Goal: Task Accomplishment & Management: Manage account settings

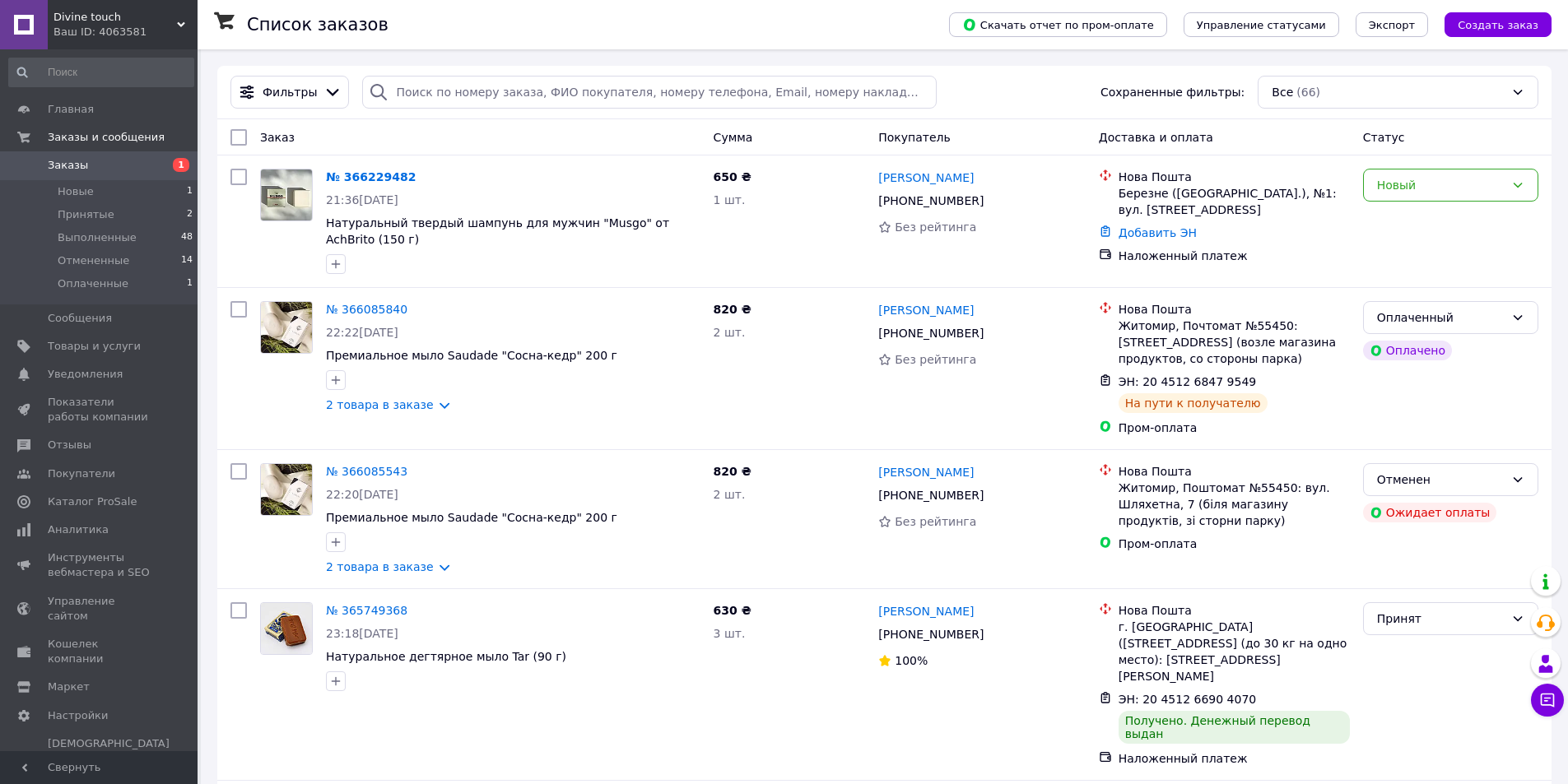
click at [85, 166] on span "Заказы" at bounding box center [100, 165] width 104 height 15
click at [94, 532] on span "Аналитика" at bounding box center [78, 529] width 61 height 15
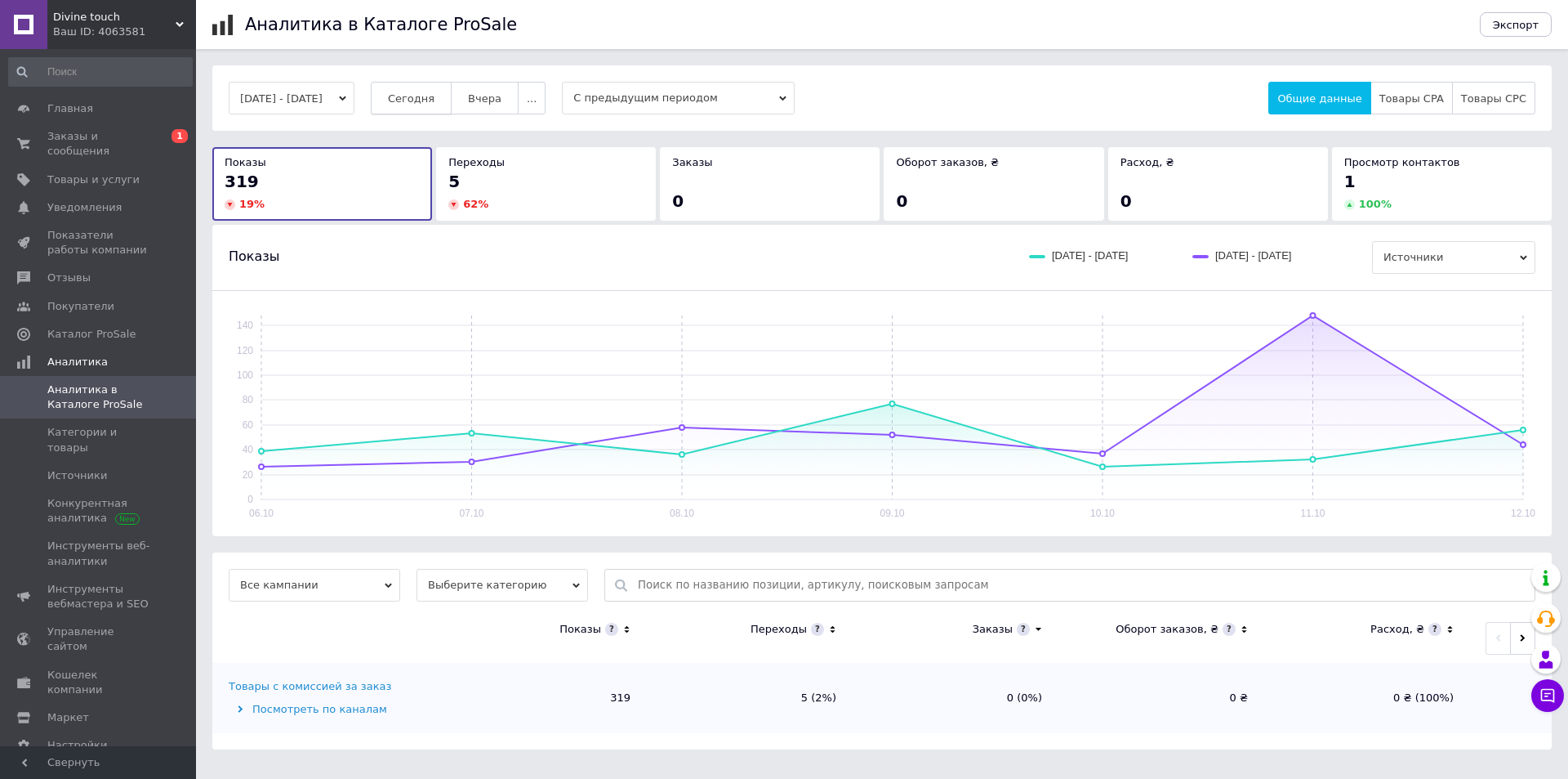
click at [428, 100] on span "Сегодня" at bounding box center [411, 99] width 46 height 12
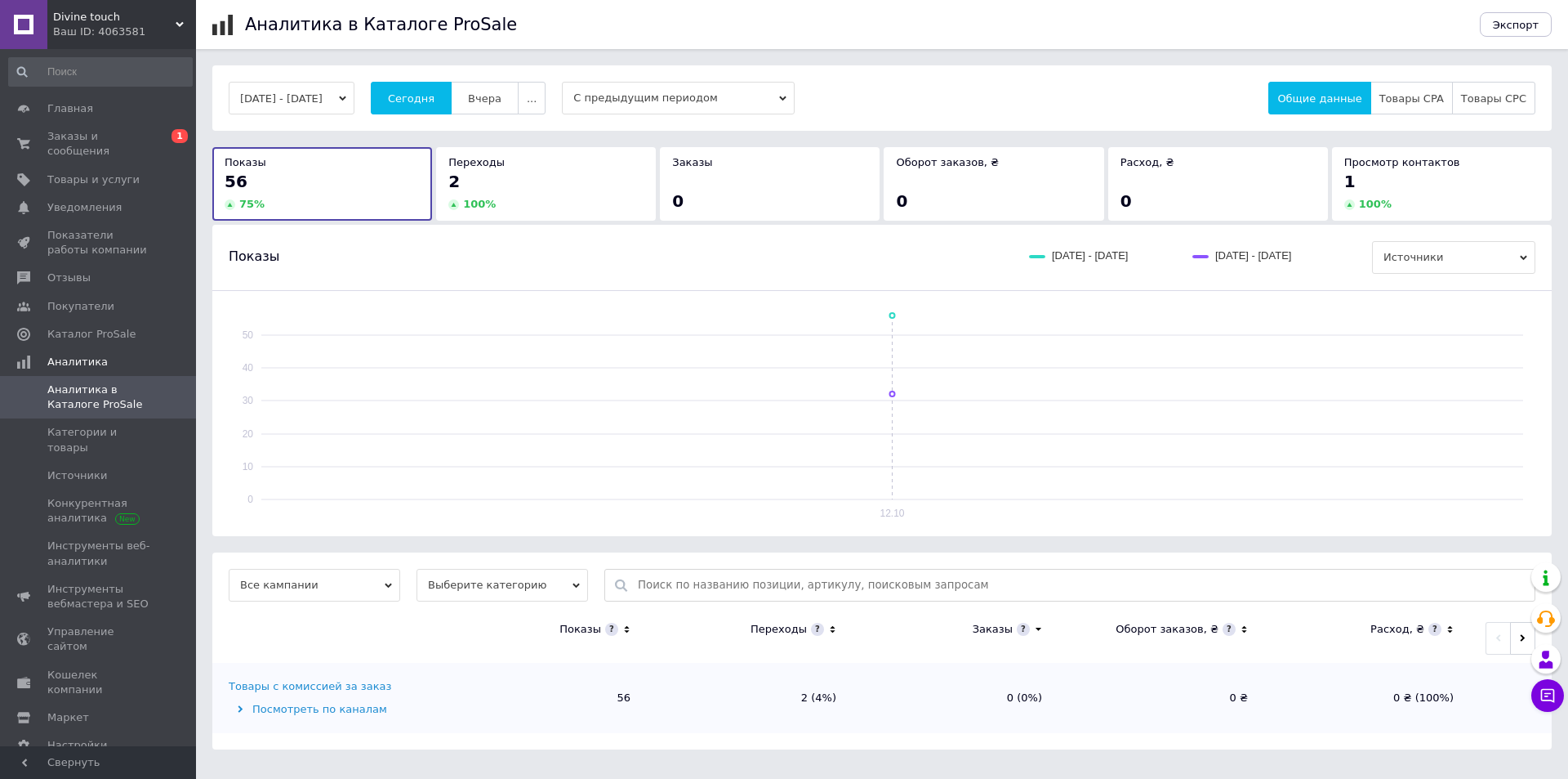
click at [509, 81] on div "[DATE] - [DATE] [DATE] [DATE] ... С предыдущим периодом Общие данные Товары CPA…" at bounding box center [882, 97] width 1340 height 65
click at [502, 99] on span "Вчера" at bounding box center [485, 99] width 34 height 12
click at [435, 99] on span "Сегодня" at bounding box center [411, 99] width 46 height 12
click at [95, 141] on span "Заказы и сообщения" at bounding box center [99, 144] width 103 height 29
